Goal: Task Accomplishment & Management: Use online tool/utility

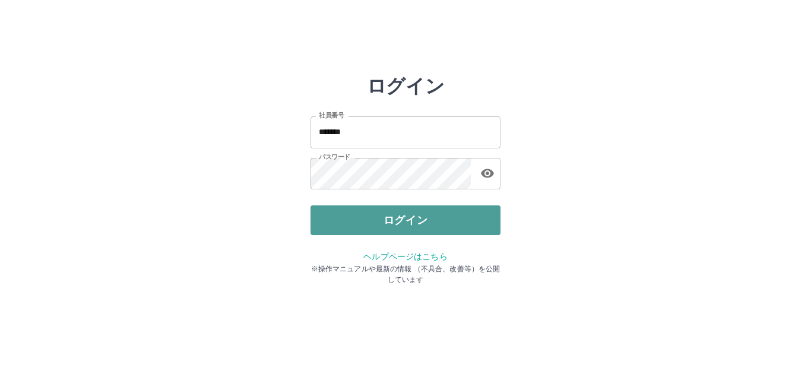
click at [331, 230] on button "ログイン" at bounding box center [405, 220] width 190 height 30
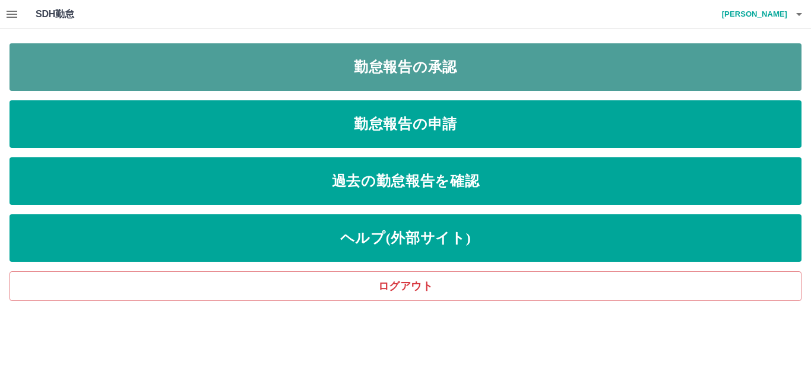
click at [249, 73] on link "勤怠報告の承認" at bounding box center [405, 66] width 792 height 47
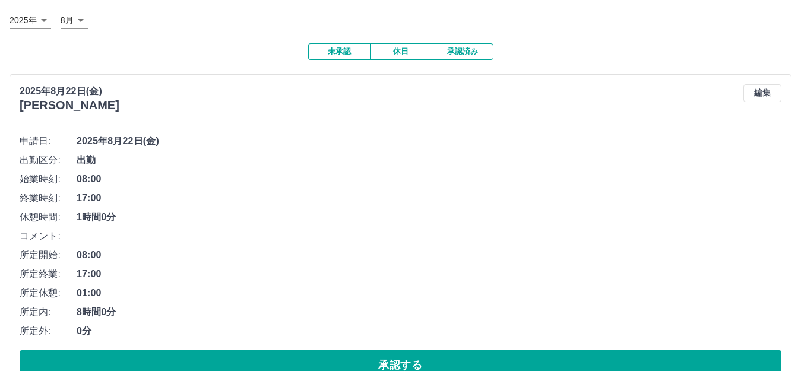
scroll to position [178, 0]
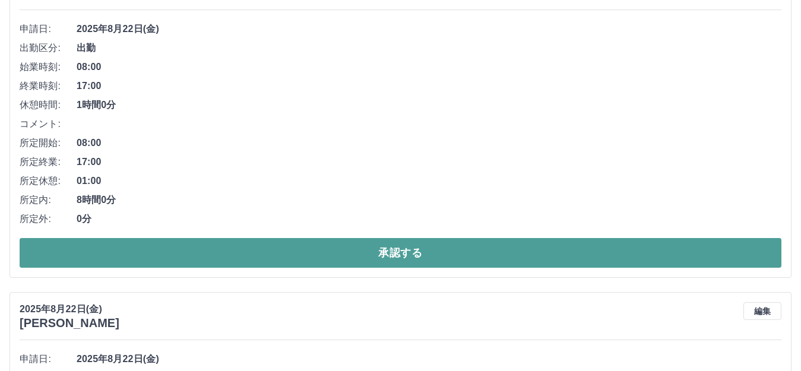
click at [407, 249] on button "承認する" at bounding box center [401, 253] width 762 height 30
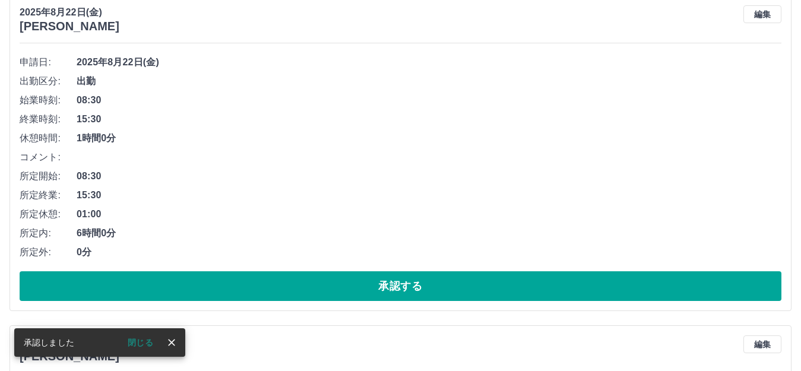
scroll to position [145, 0]
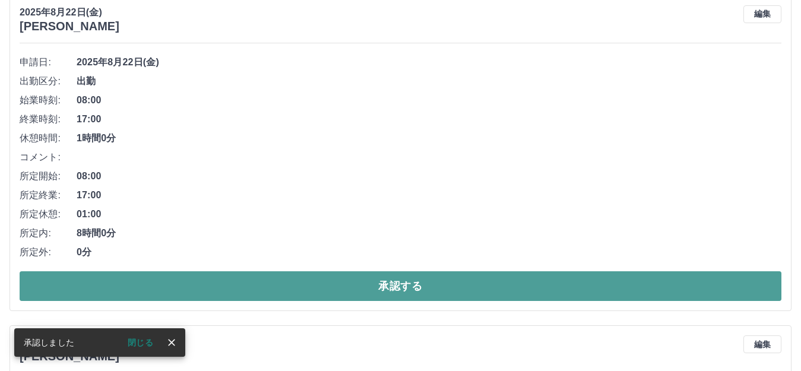
click at [399, 283] on button "承認する" at bounding box center [401, 286] width 762 height 30
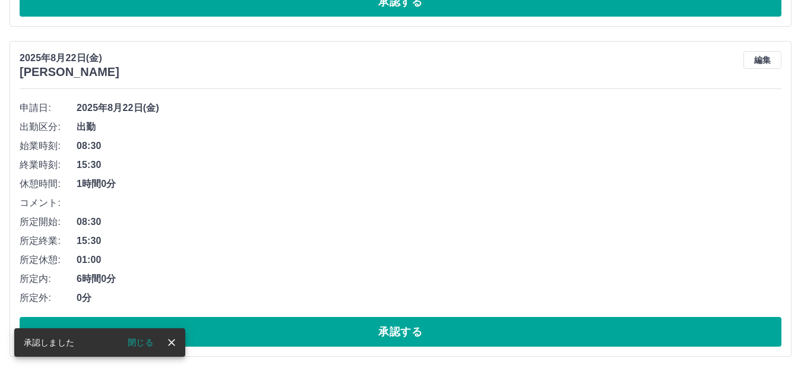
scroll to position [112, 0]
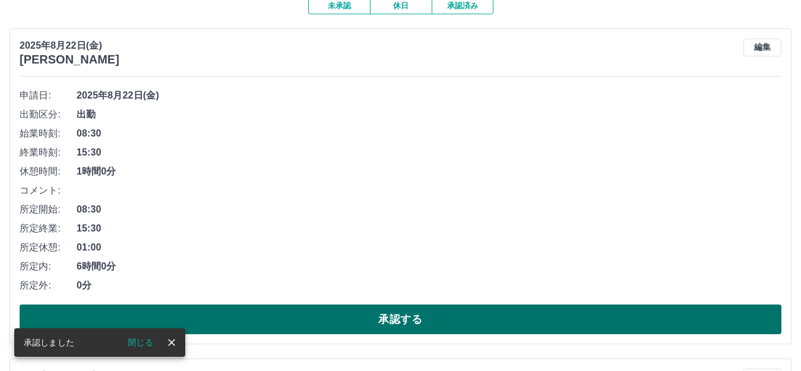
click at [397, 312] on button "承認する" at bounding box center [401, 319] width 762 height 30
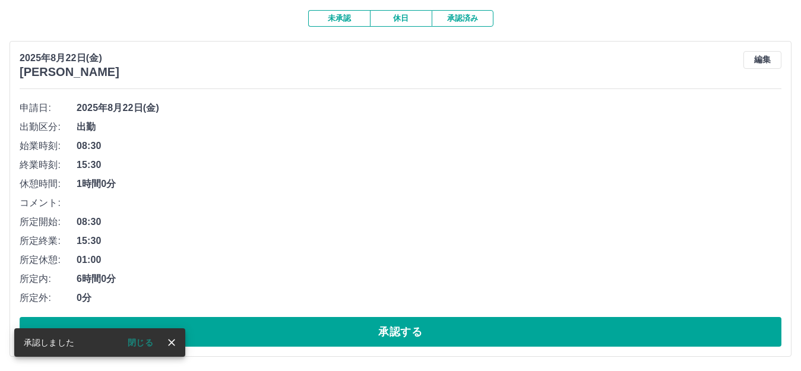
scroll to position [100, 0]
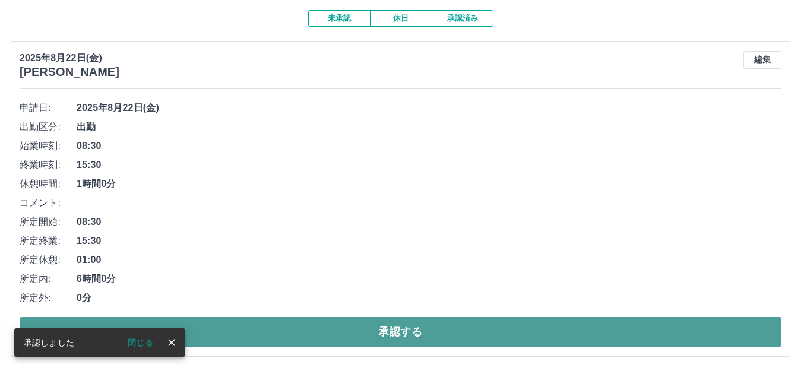
click at [411, 332] on button "承認する" at bounding box center [401, 332] width 762 height 30
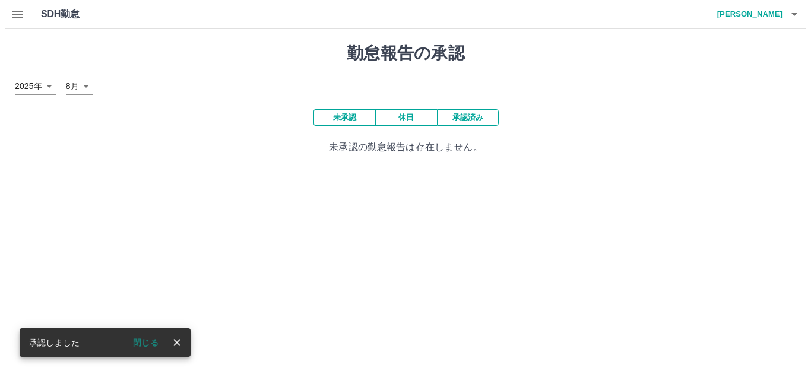
scroll to position [0, 0]
